Goal: Entertainment & Leisure: Consume media (video, audio)

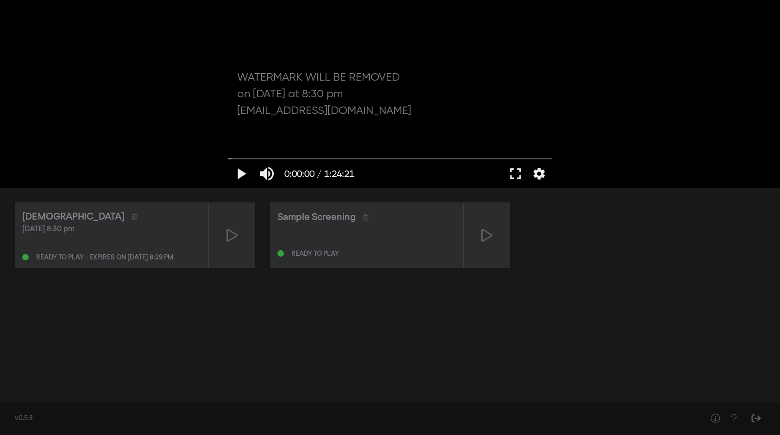
drag, startPoint x: 156, startPoint y: 162, endPoint x: 124, endPoint y: 140, distance: 38.7
click at [156, 162] on div "play_arrow 0:00:00 / 1:24:21 volume_up fullscreen settings closed_caption Sotto…" at bounding box center [390, 94] width 780 height 188
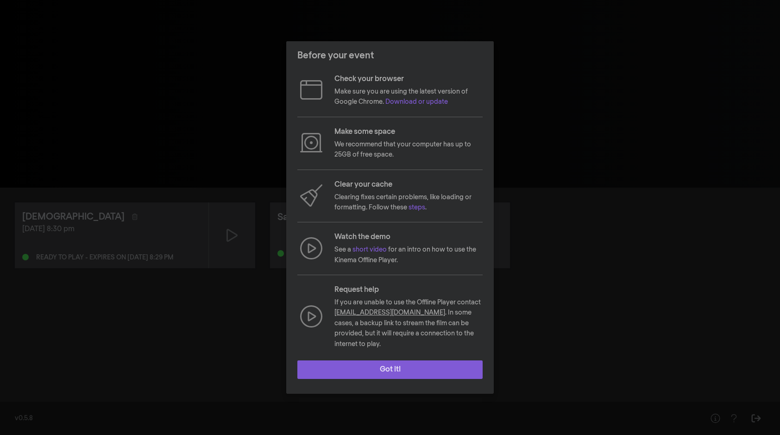
click at [390, 366] on button "Got it!" at bounding box center [389, 369] width 185 height 19
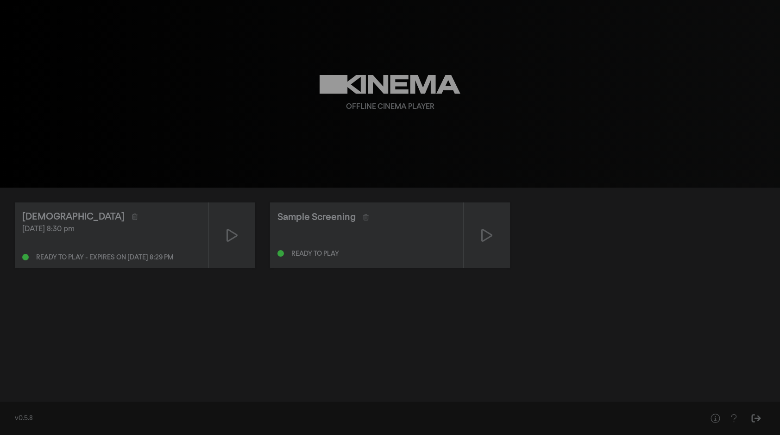
click at [134, 213] on div "[DEMOGRAPHIC_DATA]" at bounding box center [111, 217] width 179 height 14
click at [230, 237] on icon at bounding box center [231, 235] width 11 height 15
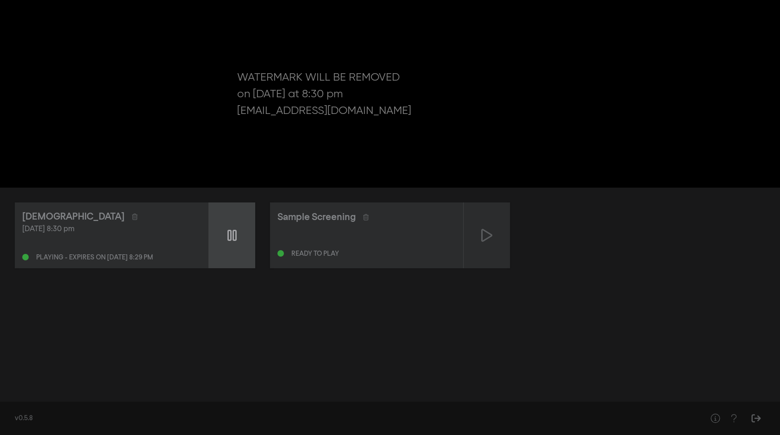
click at [230, 237] on icon at bounding box center [231, 235] width 9 height 11
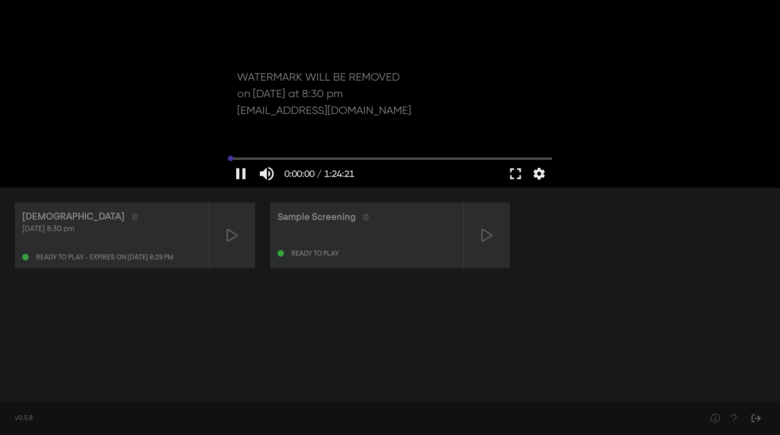
drag, startPoint x: 237, startPoint y: 159, endPoint x: 228, endPoint y: 160, distance: 8.8
type input "0"
click at [228, 160] on input "Cerca" at bounding box center [390, 159] width 324 height 6
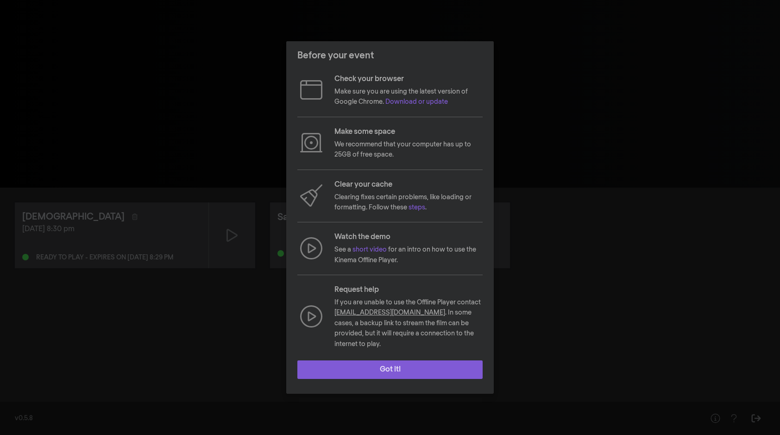
click at [402, 365] on button "Got it!" at bounding box center [389, 369] width 185 height 19
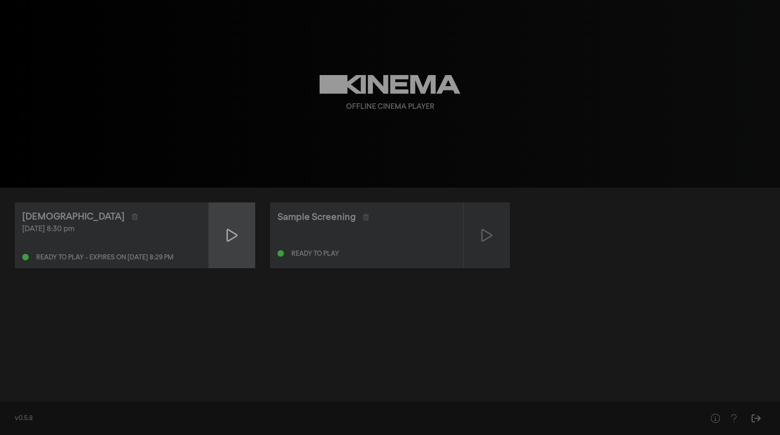
click at [236, 236] on icon at bounding box center [231, 235] width 11 height 13
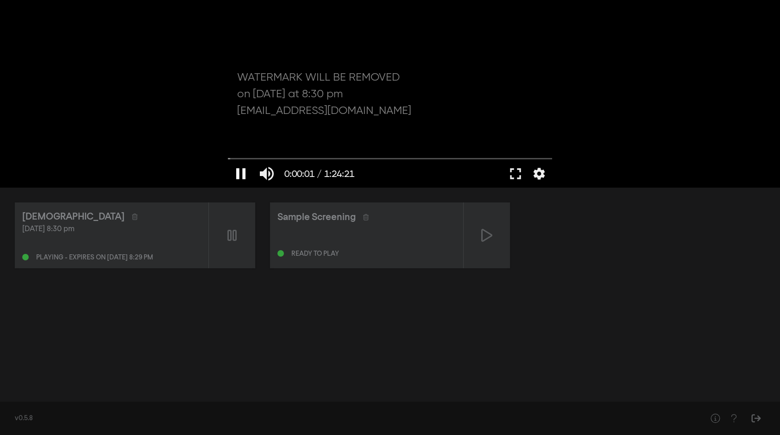
click at [244, 176] on button "pause" at bounding box center [241, 174] width 26 height 28
drag, startPoint x: 233, startPoint y: 161, endPoint x: 228, endPoint y: 162, distance: 5.2
type input "0"
click at [228, 161] on input "Cerca" at bounding box center [390, 159] width 324 height 6
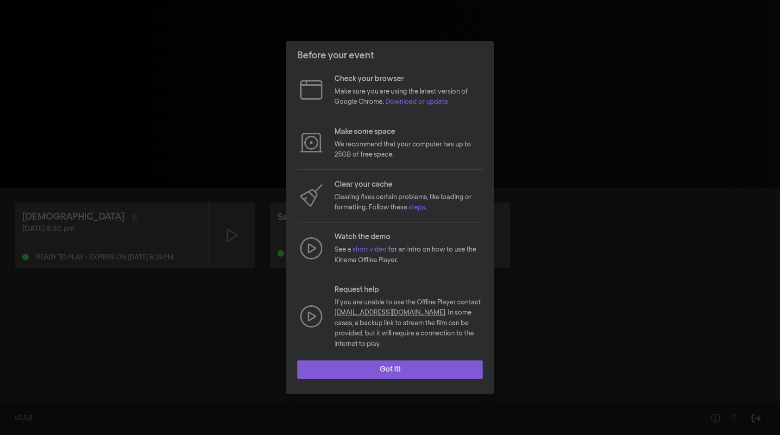
click at [387, 360] on button "Got it!" at bounding box center [389, 369] width 185 height 19
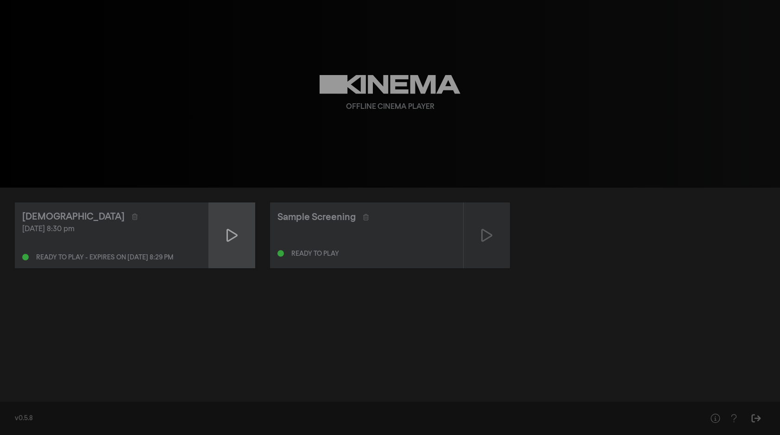
click at [228, 237] on icon at bounding box center [231, 235] width 11 height 15
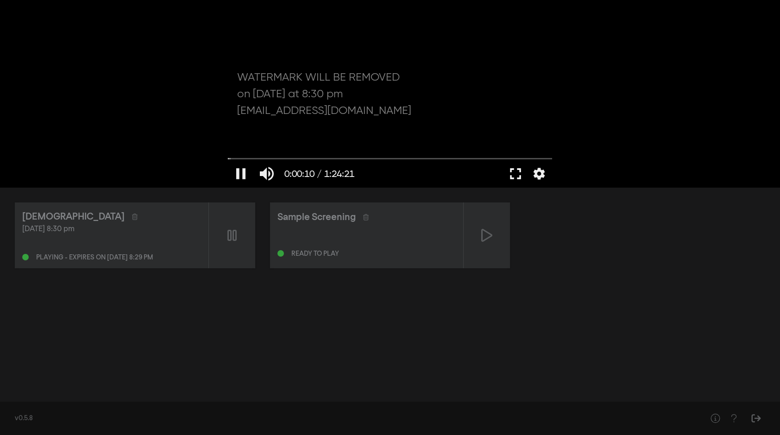
click at [514, 177] on button "fullscreen" at bounding box center [515, 174] width 26 height 28
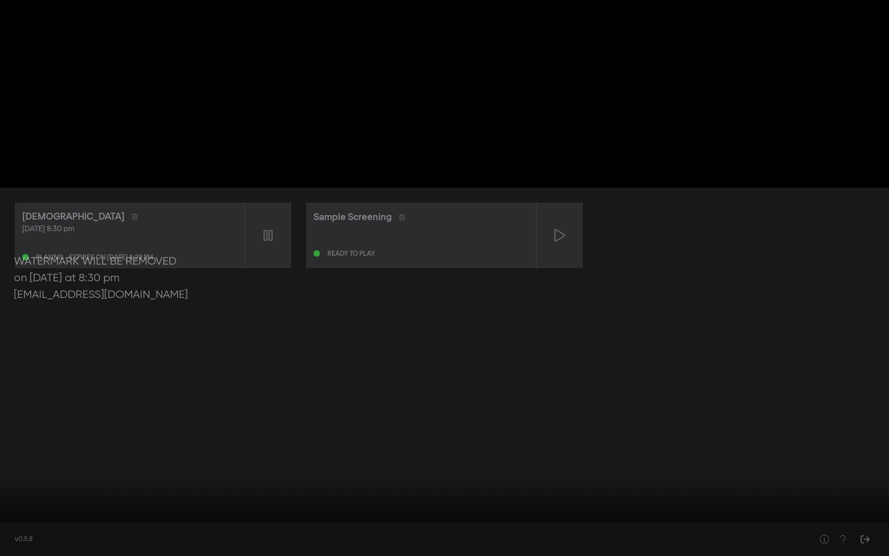
click at [266, 356] on div at bounding box center [444, 278] width 889 height 556
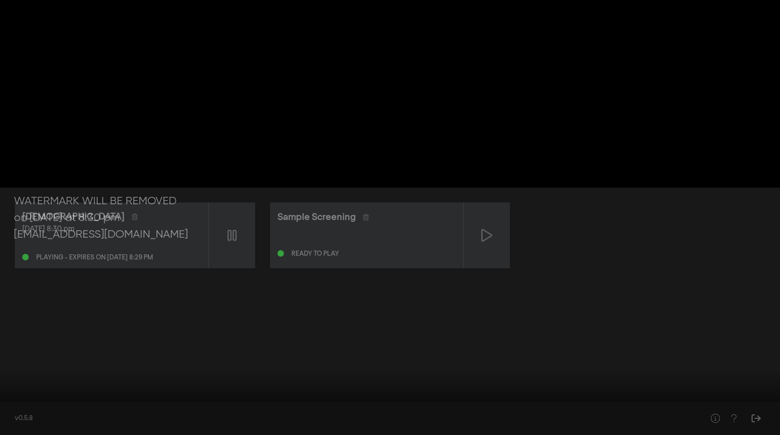
type input "26.501817"
